Goal: Find specific page/section: Find specific page/section

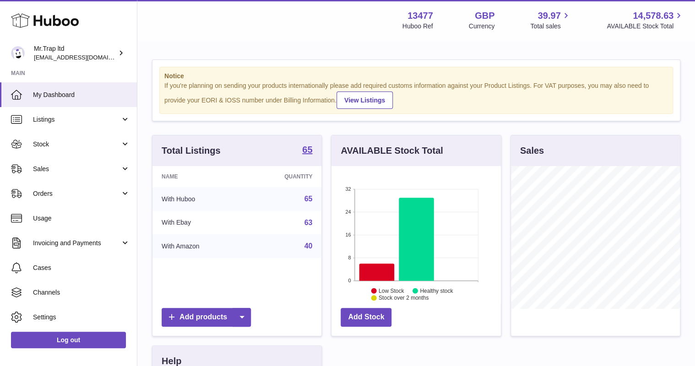
scroll to position [143, 169]
click at [42, 170] on span "Sales" at bounding box center [76, 169] width 87 height 9
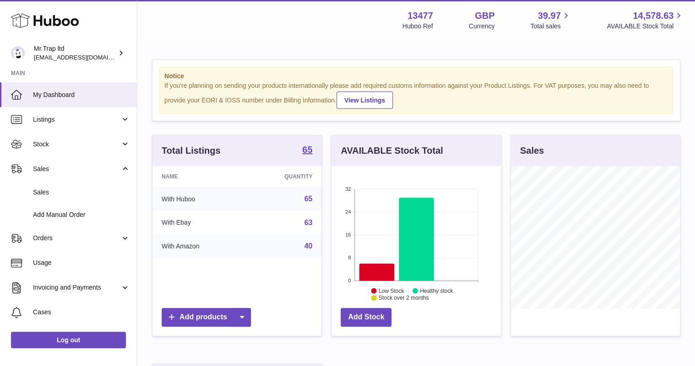
click at [81, 186] on link "Sales" at bounding box center [68, 192] width 137 height 22
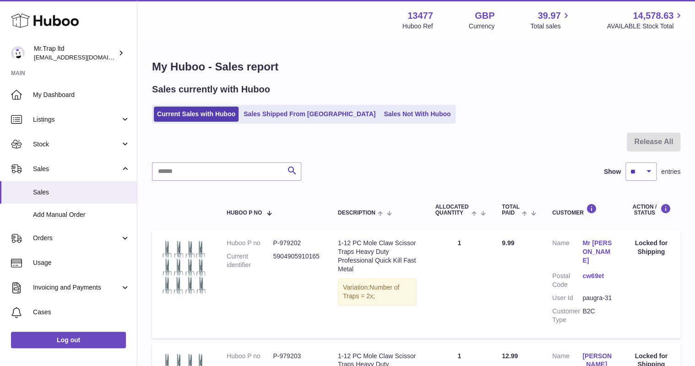
click at [369, 122] on ul "Current Sales with Huboo Sales Shipped From Huboo Sales Not With Huboo" at bounding box center [303, 114] width 303 height 19
click at [380, 119] on link "Sales Not With Huboo" at bounding box center [416, 114] width 73 height 15
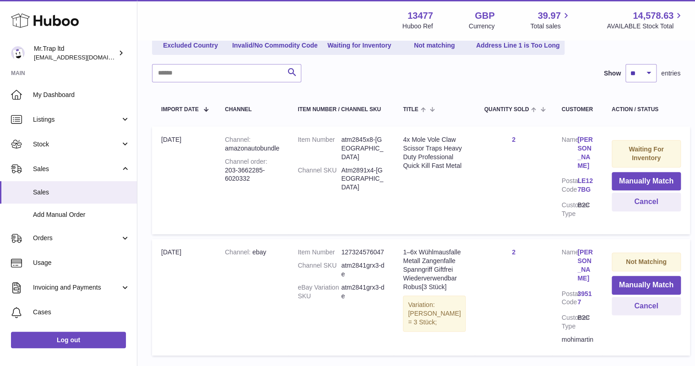
scroll to position [110, 0]
